Goal: Task Accomplishment & Management: Use online tool/utility

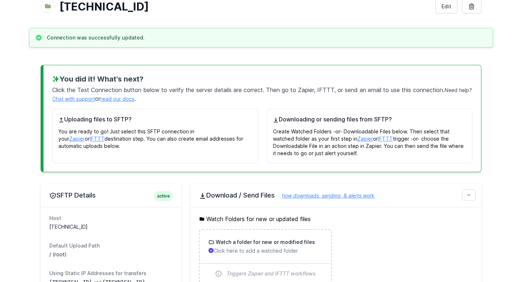
scroll to position [29, 0]
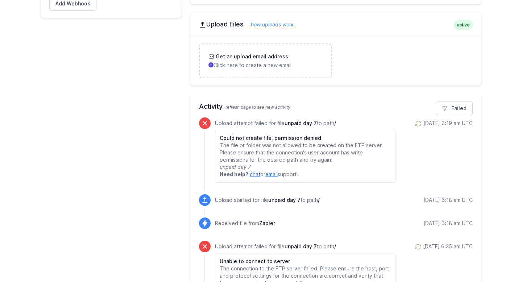
scroll to position [251, 0]
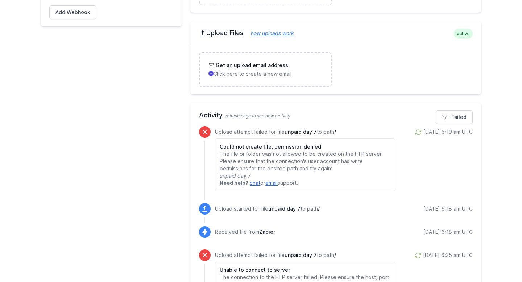
click at [249, 235] on p "Received file from Zapier" at bounding box center [245, 231] width 60 height 7
click at [231, 213] on div "Upload started for file unpaid day 7 to path /" at bounding box center [267, 209] width 105 height 9
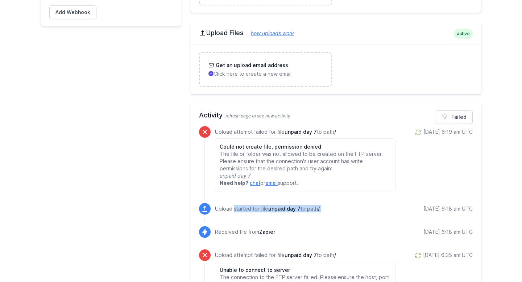
click at [231, 213] on div "Upload started for file unpaid day 7 to path /" at bounding box center [267, 209] width 105 height 9
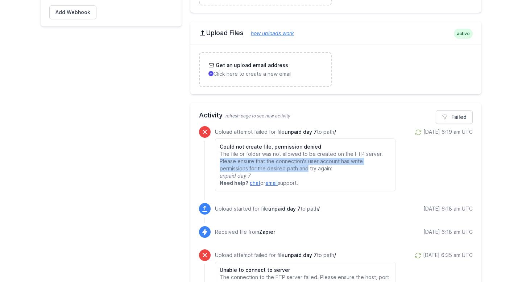
drag, startPoint x: 219, startPoint y: 161, endPoint x: 306, endPoint y: 166, distance: 87.1
click at [306, 167] on div "Could not create file, permission denied The file or folder was not allowed to …" at bounding box center [305, 164] width 180 height 53
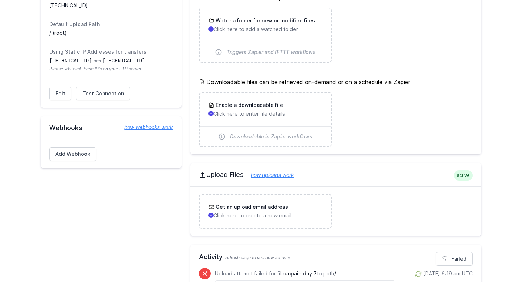
scroll to position [0, 0]
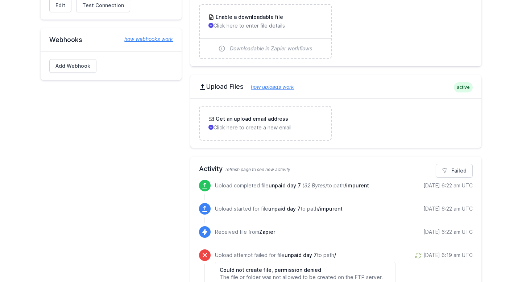
scroll to position [267, 0]
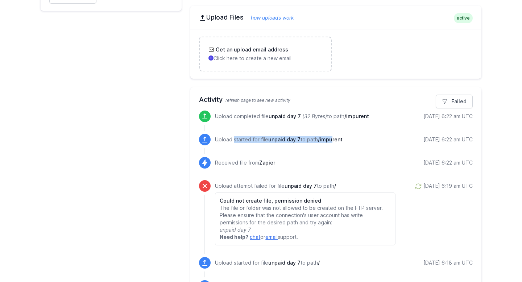
drag, startPoint x: 214, startPoint y: 139, endPoint x: 333, endPoint y: 141, distance: 118.9
click at [333, 141] on div "Upload started for file unpaid day 7 to path /impurent 9/10/2025 6:22 am UTC" at bounding box center [336, 140] width 274 height 12
drag, startPoint x: 216, startPoint y: 165, endPoint x: 285, endPoint y: 156, distance: 69.4
click at [286, 156] on ul "Upload completed file unpaid day 7 (32 Bytes) to path /impurent 9/10/2025 6:22 …" at bounding box center [336, 280] width 274 height 338
drag, startPoint x: 211, startPoint y: 140, endPoint x: 353, endPoint y: 141, distance: 141.7
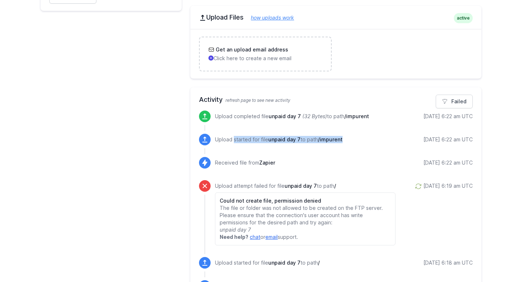
click at [353, 141] on div "Upload started for file unpaid day 7 to path /impurent 9/10/2025 6:22 am UTC" at bounding box center [336, 140] width 274 height 12
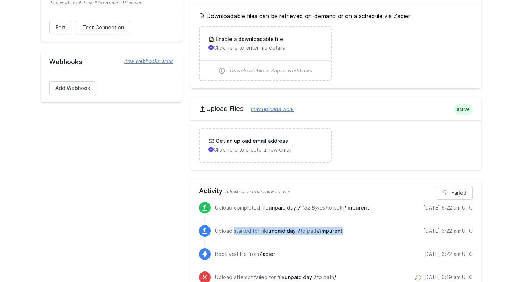
scroll to position [0, 0]
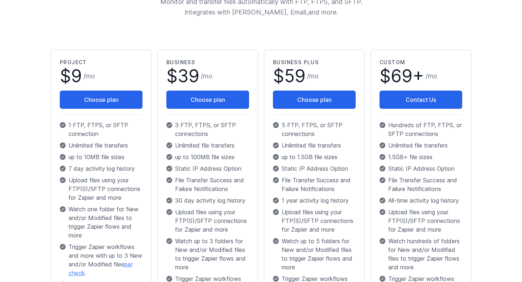
scroll to position [110, 0]
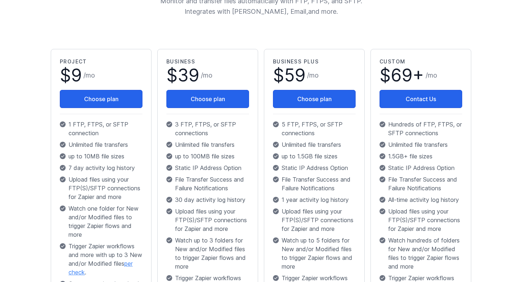
click at [119, 146] on p "Unlimited file transfers" at bounding box center [101, 144] width 83 height 9
click at [118, 154] on p "up to 10MB file sizes" at bounding box center [101, 156] width 83 height 9
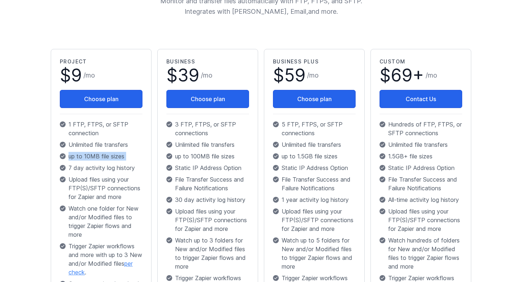
click at [118, 154] on p "up to 10MB file sizes" at bounding box center [101, 156] width 83 height 9
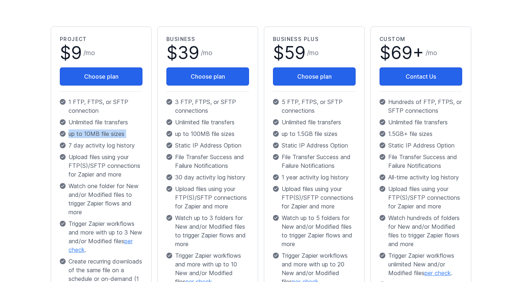
scroll to position [141, 0]
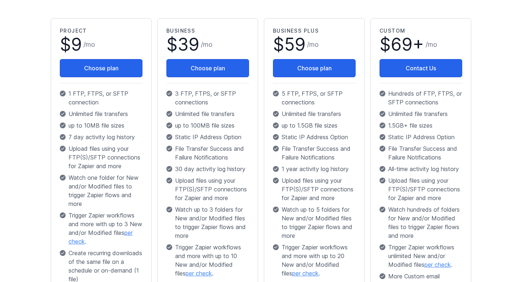
click at [118, 154] on p "Upload files using your FTP(S)/SFTP connections for Zapier and more" at bounding box center [101, 157] width 83 height 26
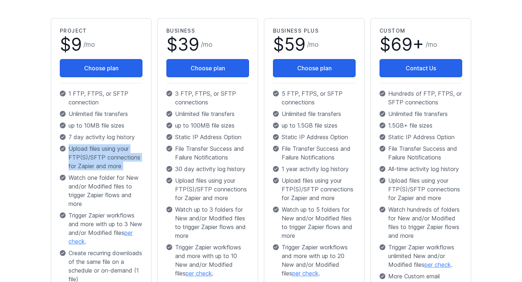
click at [118, 154] on p "Upload files using your FTP(S)/SFTP connections for Zapier and more" at bounding box center [101, 157] width 83 height 26
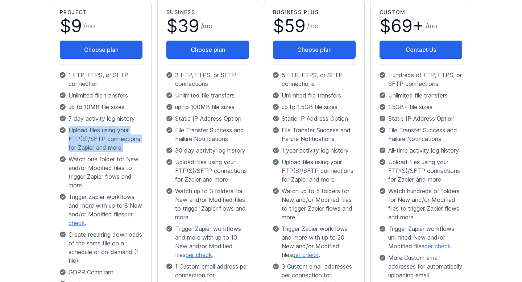
scroll to position [158, 0]
